Goal: Register for event/course

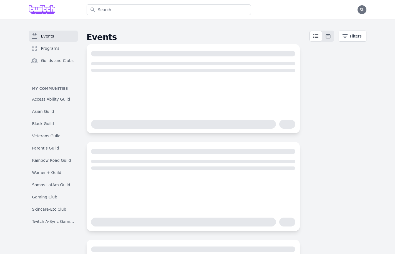
click at [43, 54] on div "Events Programs Guilds and Clubs" at bounding box center [53, 53] width 49 height 44
click at [54, 46] on span "Programs" at bounding box center [50, 49] width 18 height 6
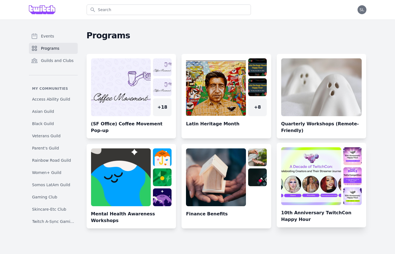
click at [317, 171] on link at bounding box center [322, 187] width 90 height 80
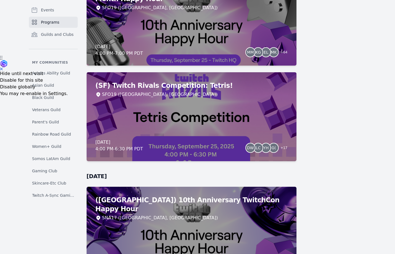
scroll to position [242, 0]
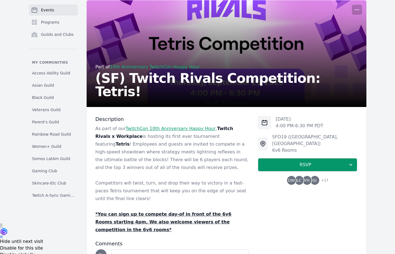
scroll to position [64, 0]
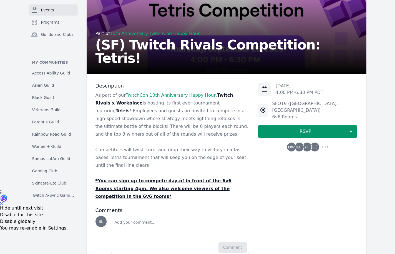
click at [316, 145] on span "G(" at bounding box center [315, 147] width 4 height 4
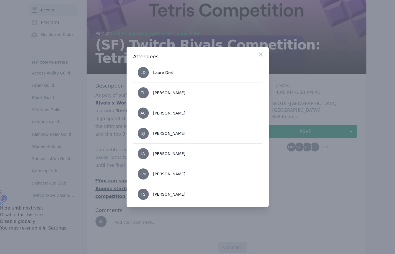
scroll to position [290, 0]
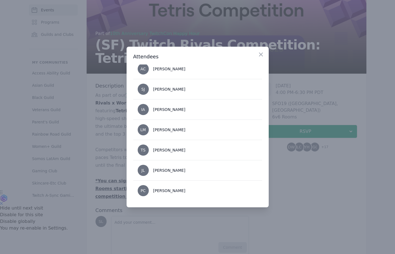
click at [296, 164] on div at bounding box center [197, 127] width 395 height 254
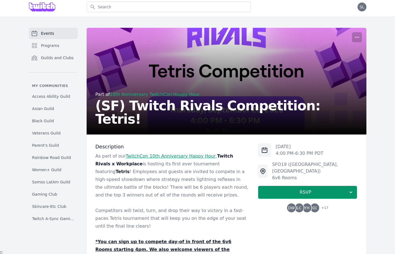
scroll to position [0, 0]
